Goal: Task Accomplishment & Management: Manage account settings

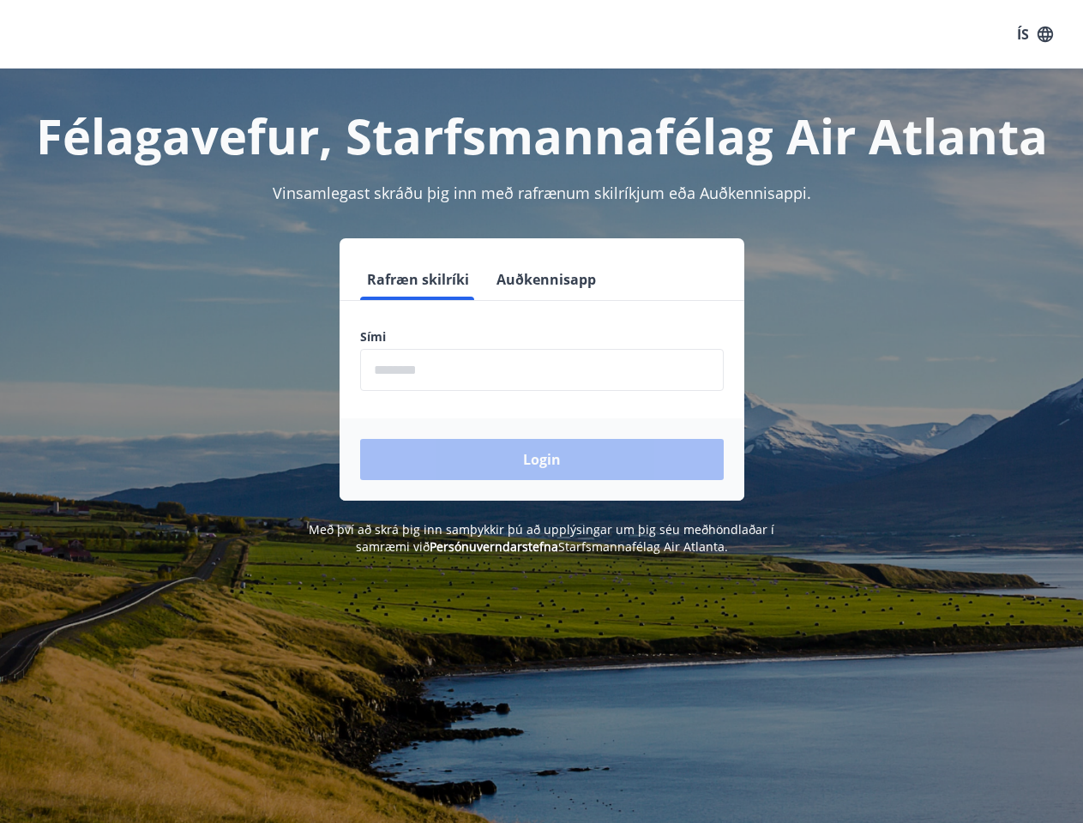
click at [541, 412] on form "Rafræn skilríki Auðkennisapp Sími ​ Login" at bounding box center [542, 380] width 405 height 242
click at [1035, 34] on button "ÍS" at bounding box center [1035, 34] width 55 height 31
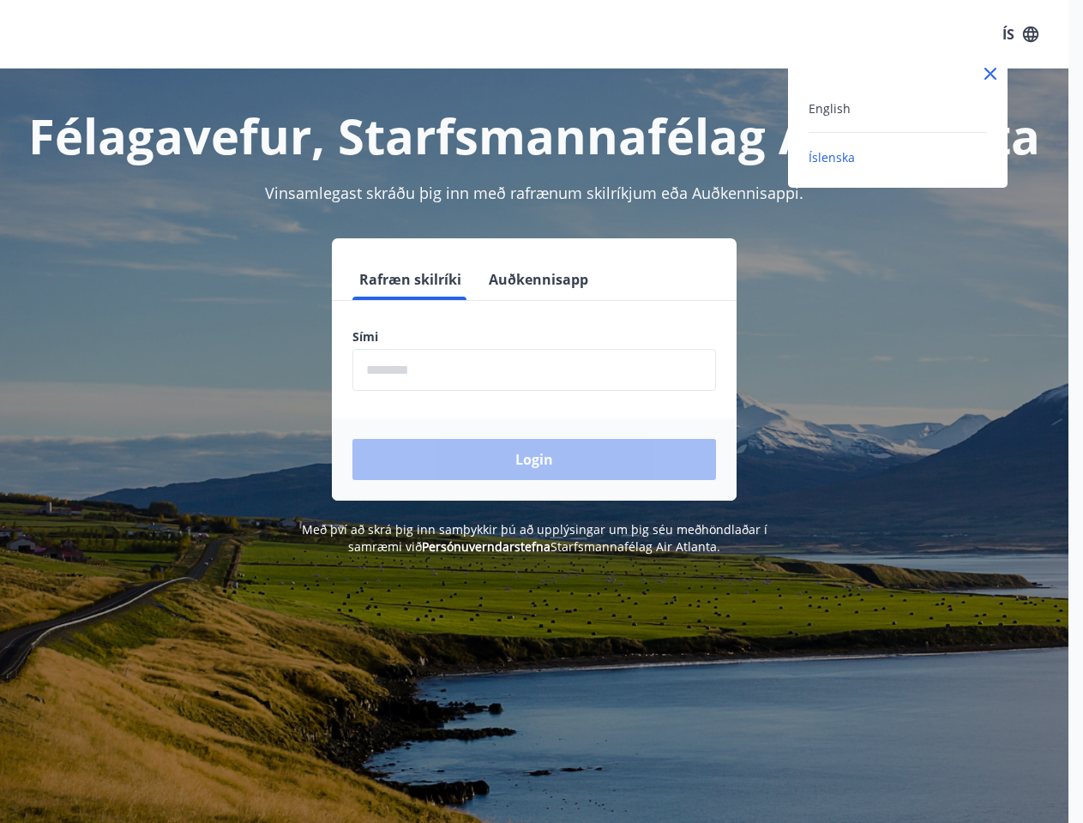
click at [417, 280] on div at bounding box center [541, 411] width 1083 height 823
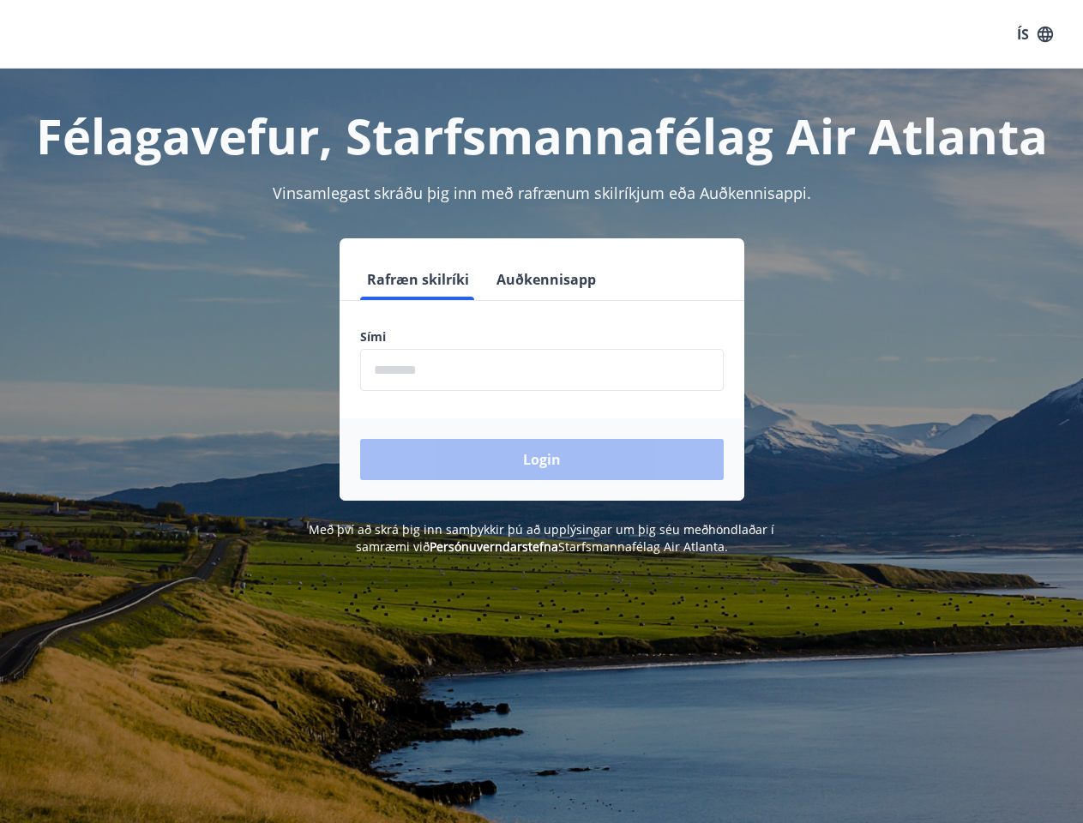
click at [544, 280] on button "Auðkennisapp" at bounding box center [546, 279] width 113 height 41
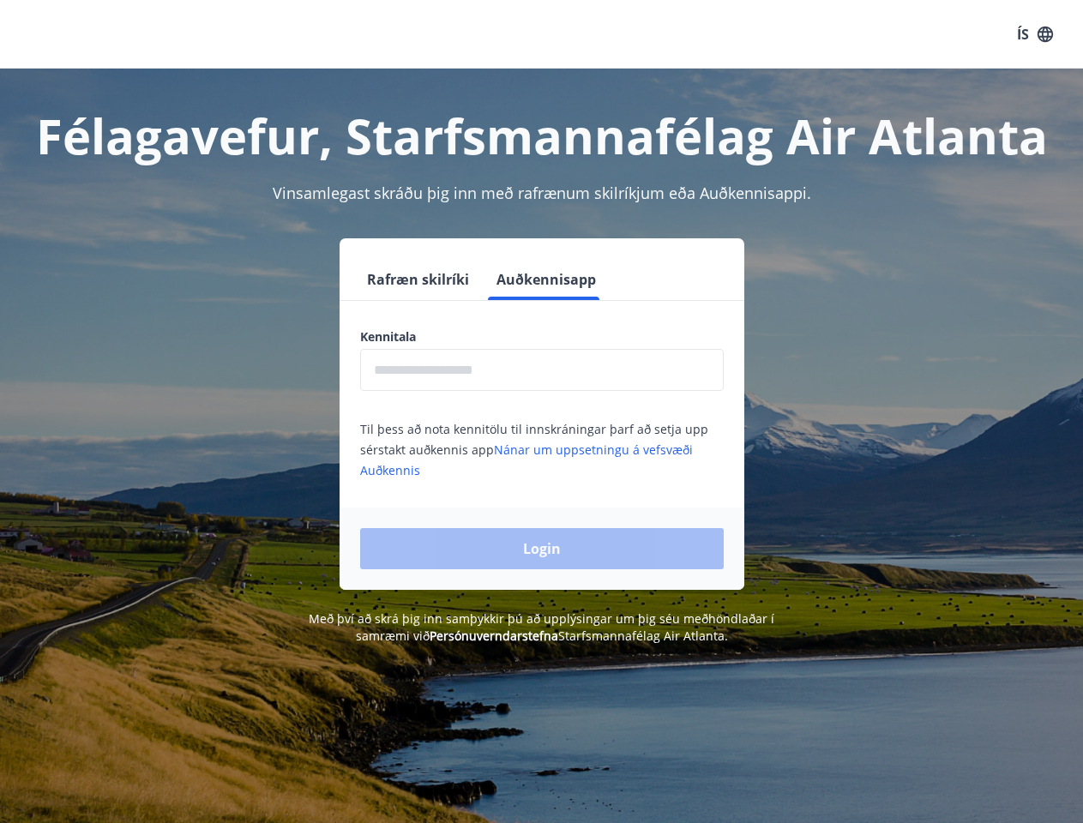
click at [542, 370] on input "text" at bounding box center [542, 370] width 364 height 42
click at [468, 546] on div "Login" at bounding box center [542, 549] width 405 height 82
